Goal: Information Seeking & Learning: Find contact information

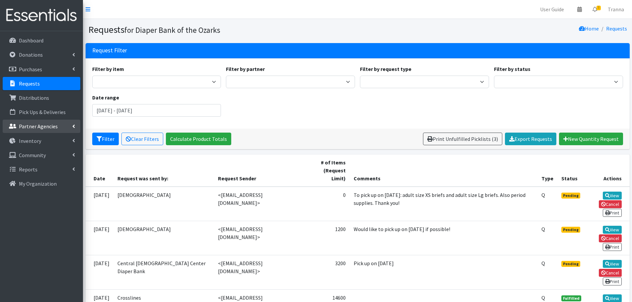
click at [35, 127] on p "Partner Agencies" at bounding box center [38, 126] width 39 height 7
click at [32, 141] on link "All Partners" at bounding box center [42, 140] width 78 height 13
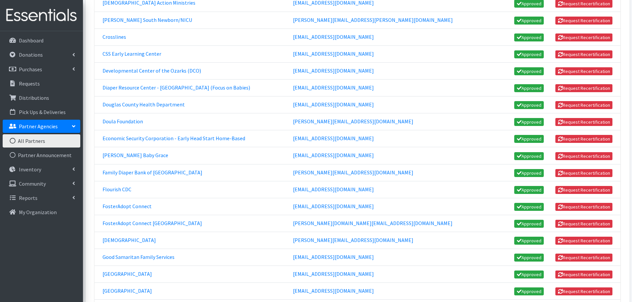
scroll to position [299, 0]
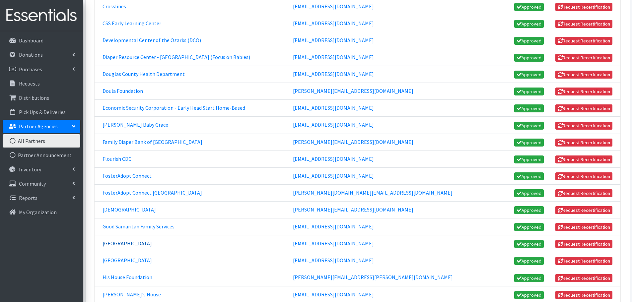
click at [131, 244] on link "[GEOGRAPHIC_DATA]" at bounding box center [127, 243] width 49 height 7
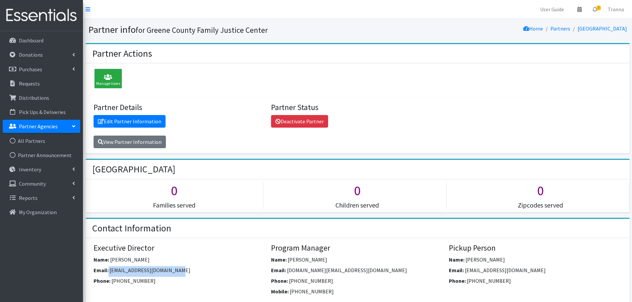
drag, startPoint x: 186, startPoint y: 272, endPoint x: 108, endPoint y: 270, distance: 78.0
click at [108, 270] on div "Email: [EMAIL_ADDRESS][DOMAIN_NAME]" at bounding box center [180, 271] width 173 height 11
copy div "[EMAIL_ADDRESS][DOMAIN_NAME]"
